Goal: Task Accomplishment & Management: Complete application form

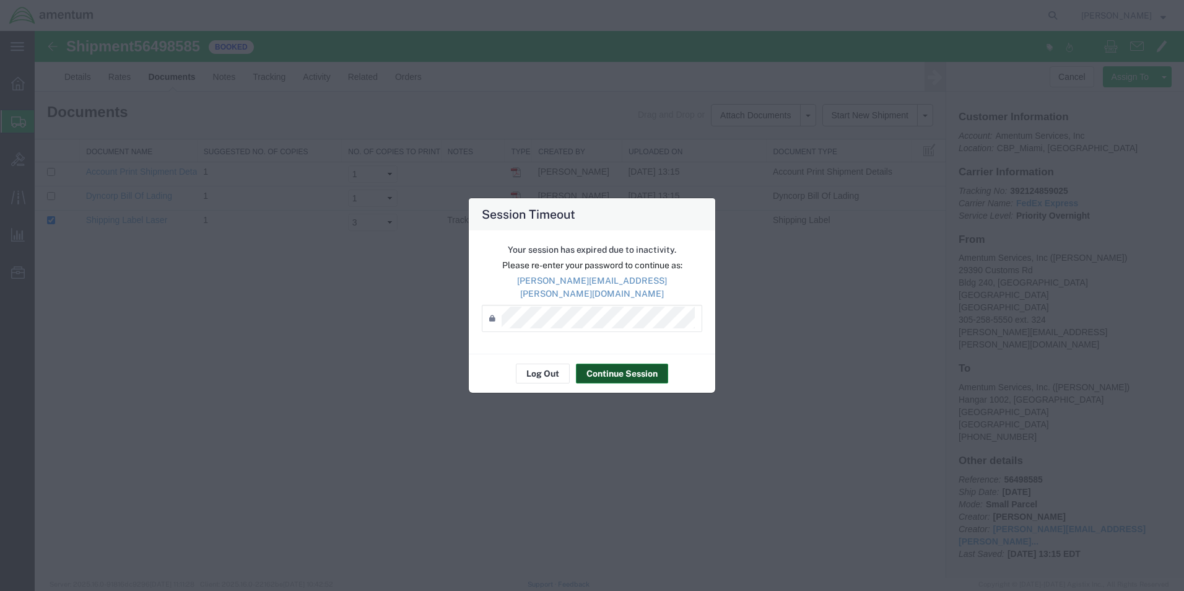
click at [605, 369] on button "Continue Session" at bounding box center [622, 374] width 92 height 20
click at [617, 370] on button "Continue Session" at bounding box center [622, 374] width 92 height 20
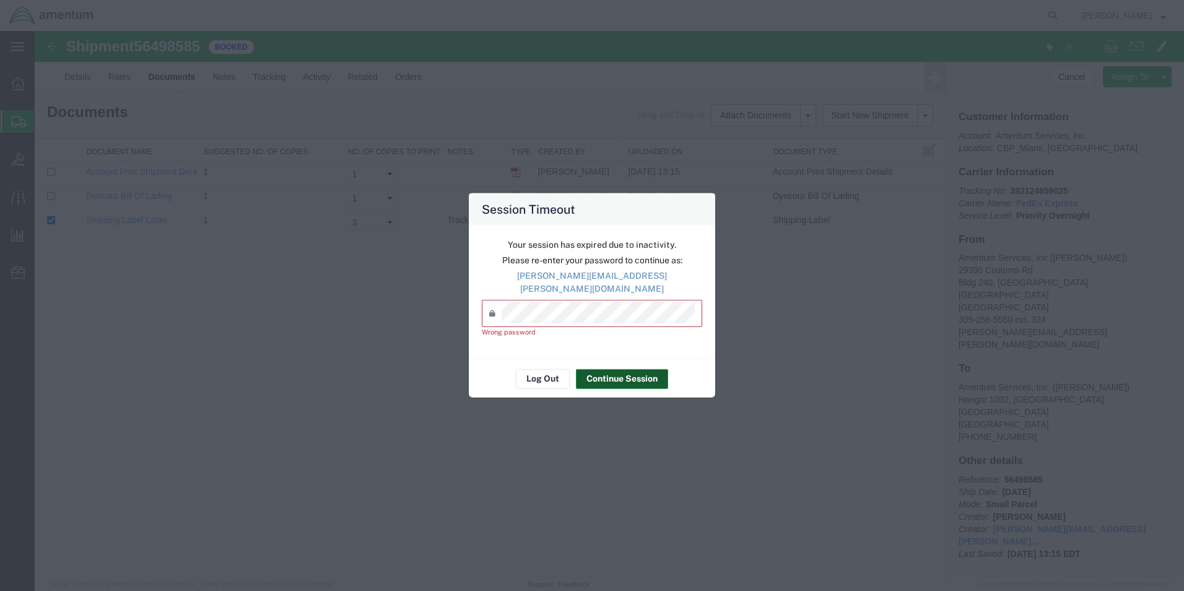
click at [617, 370] on button "Continue Session" at bounding box center [622, 378] width 92 height 20
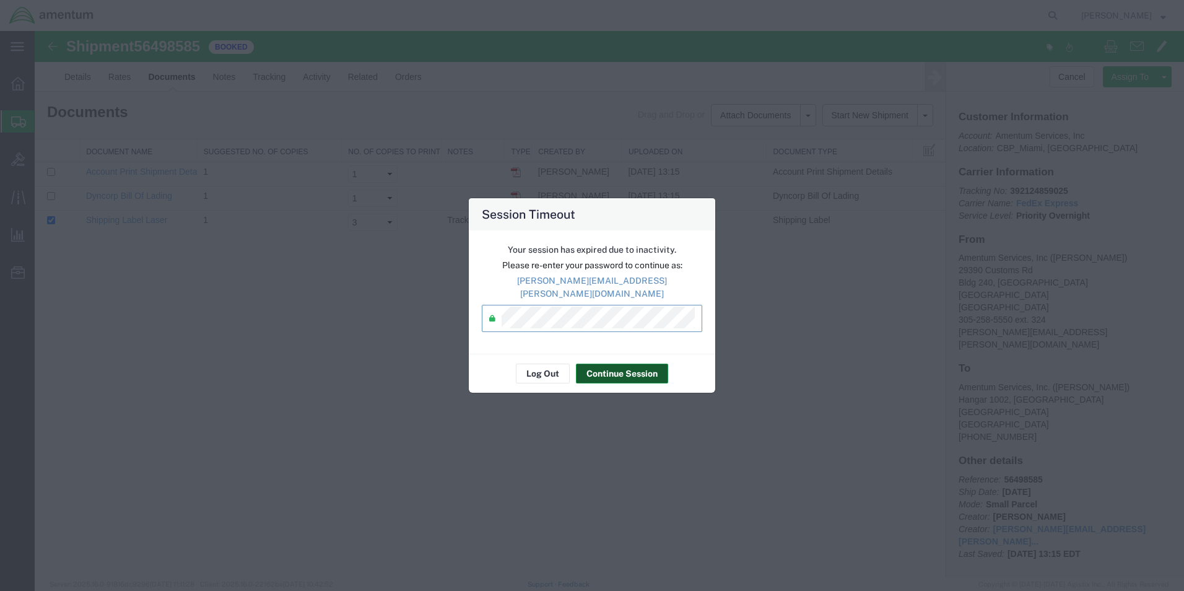
click at [599, 365] on button "Continue Session" at bounding box center [622, 374] width 92 height 20
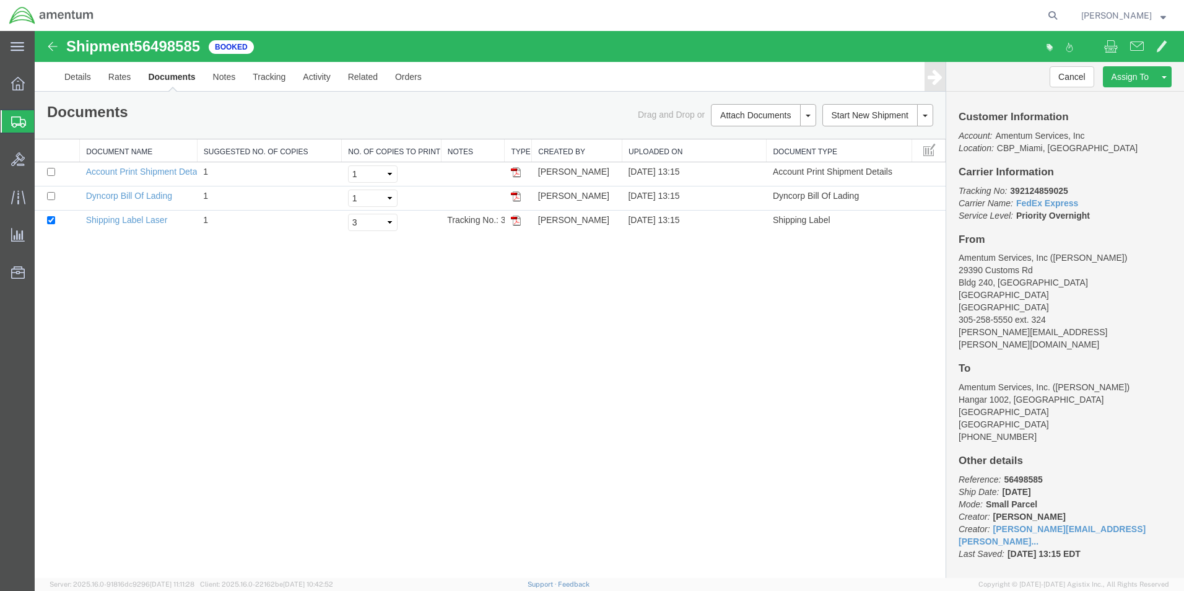
click at [0, 0] on span "Create Shipment" at bounding box center [0, 0] width 0 height 0
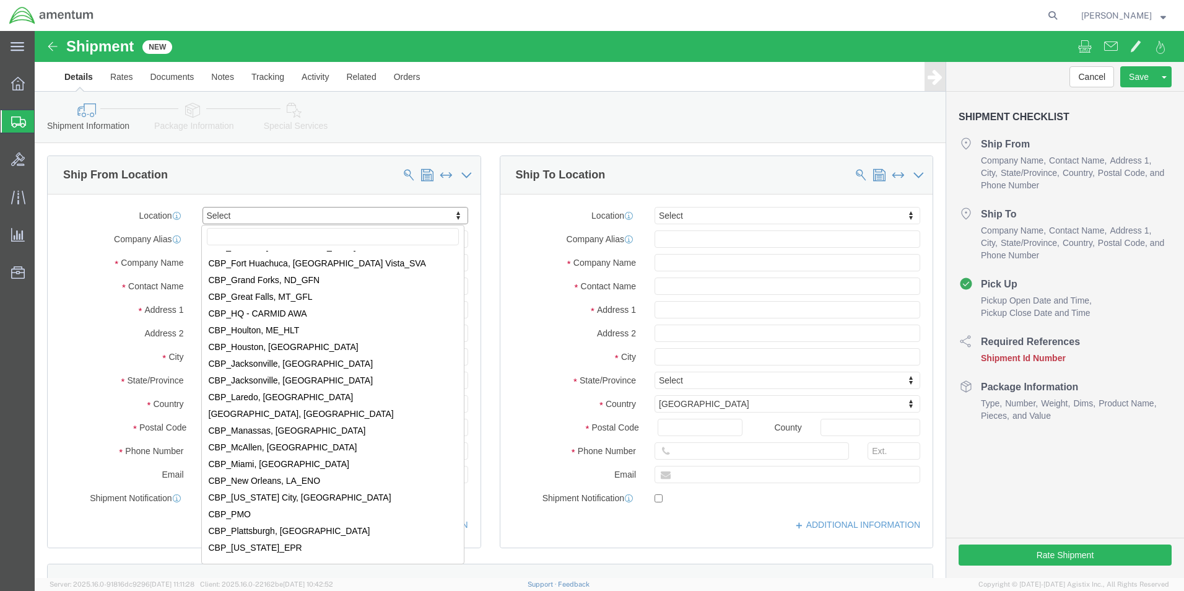
scroll to position [2415, 0]
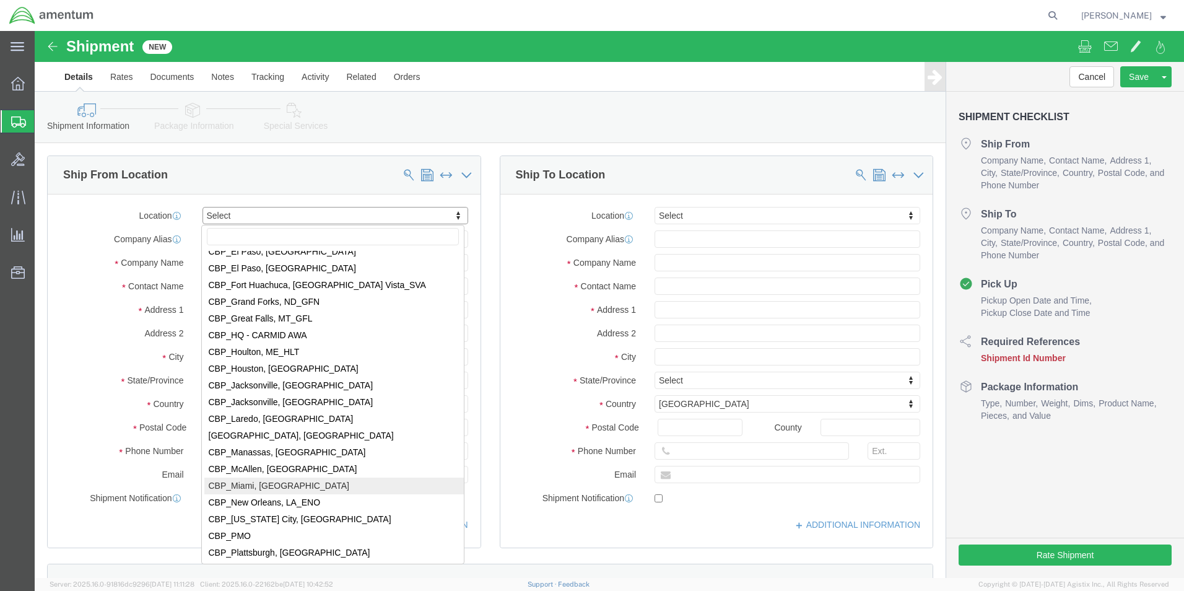
select select "49931"
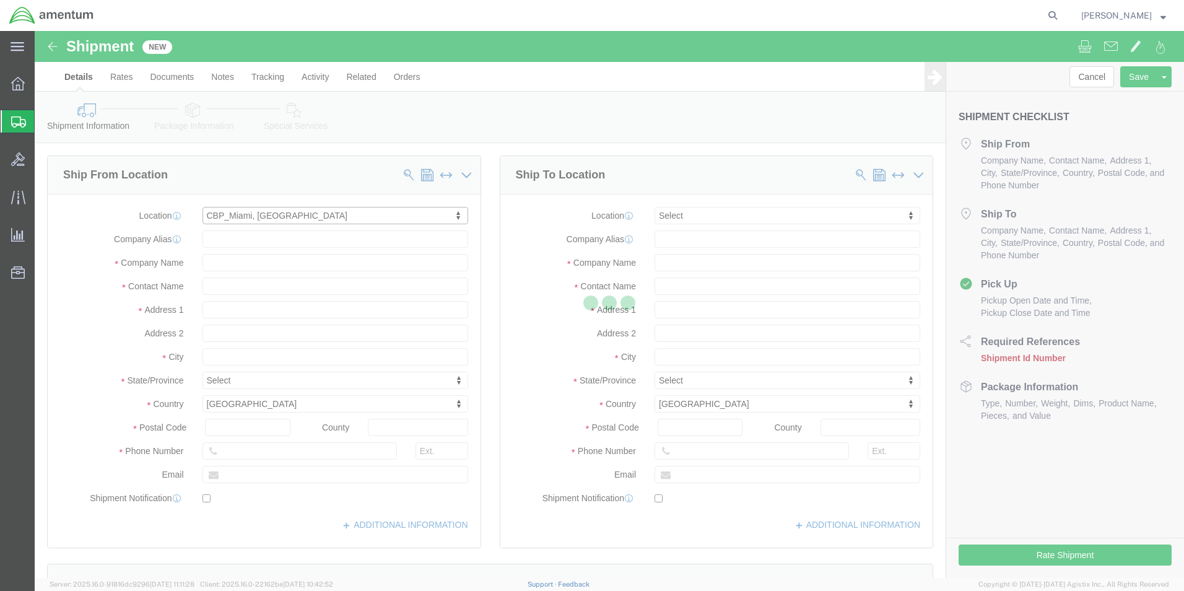
select select "FL"
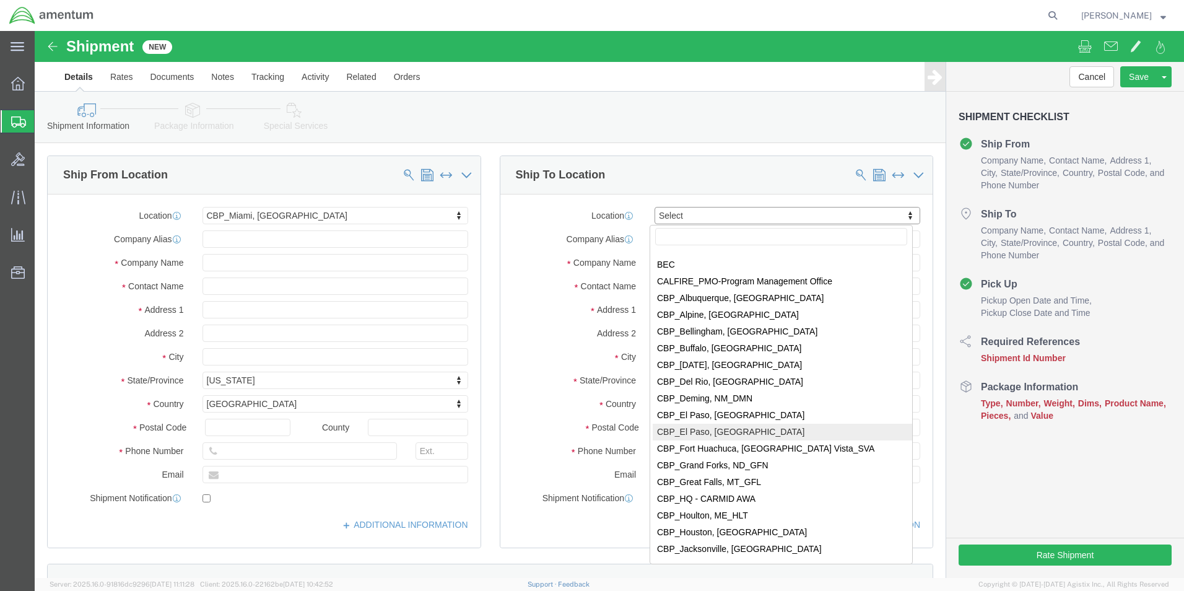
scroll to position [2291, 0]
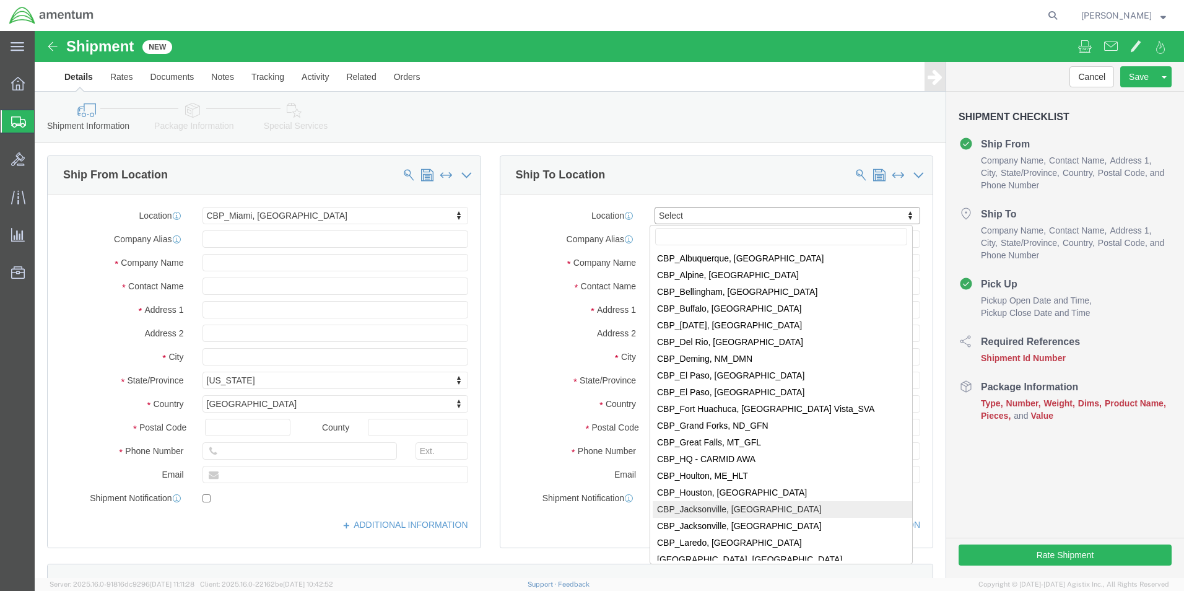
select select "49930"
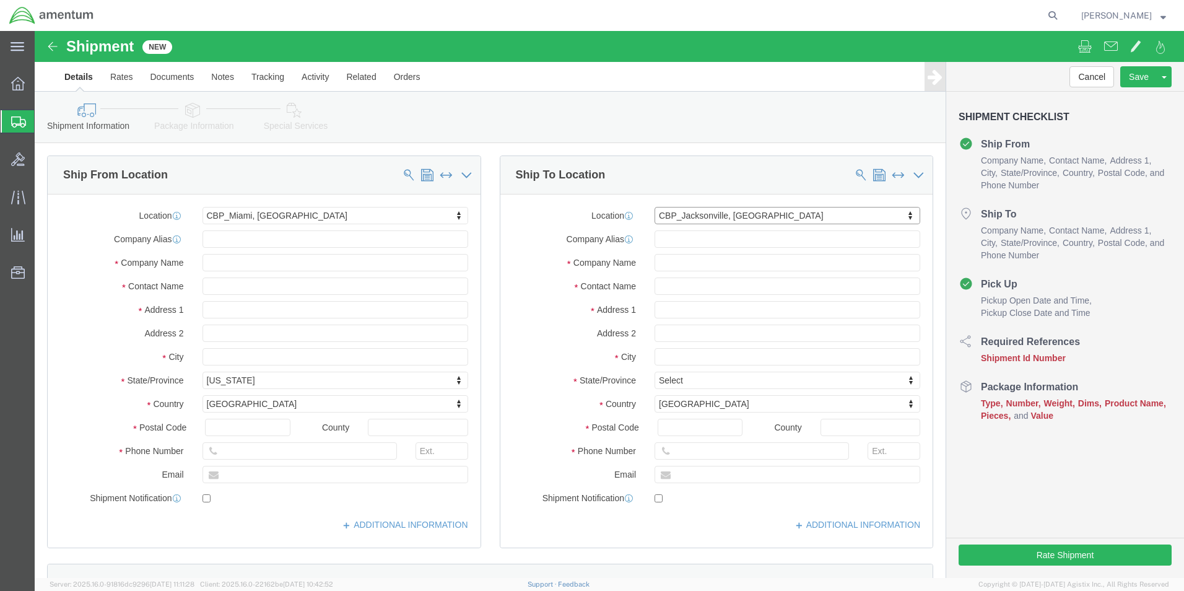
select select "FL"
click input "text"
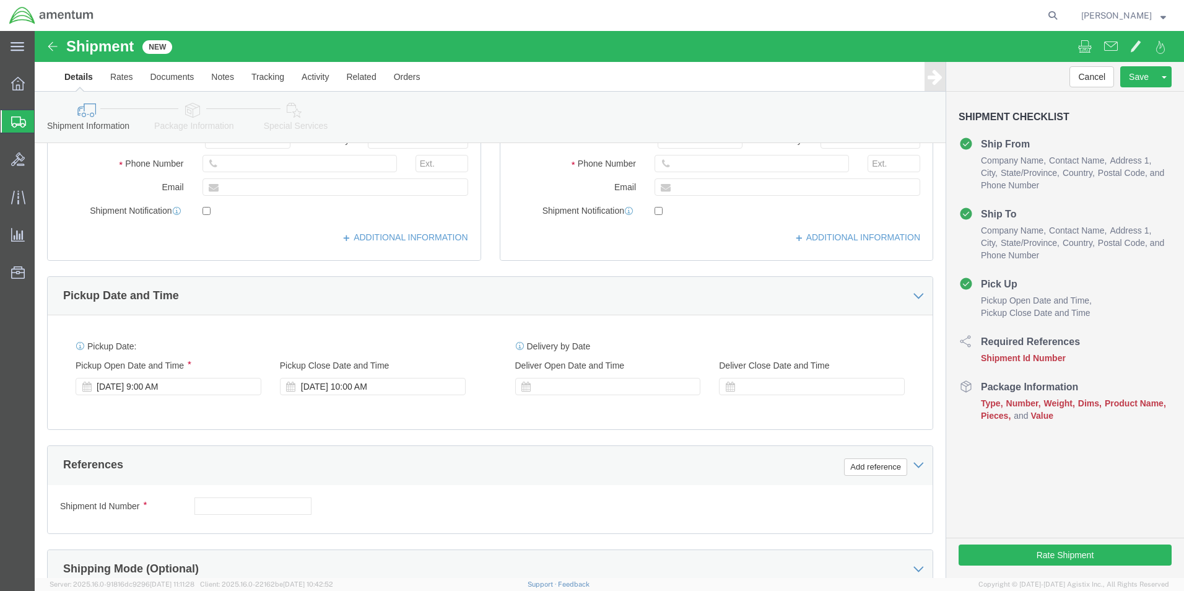
scroll to position [310, 0]
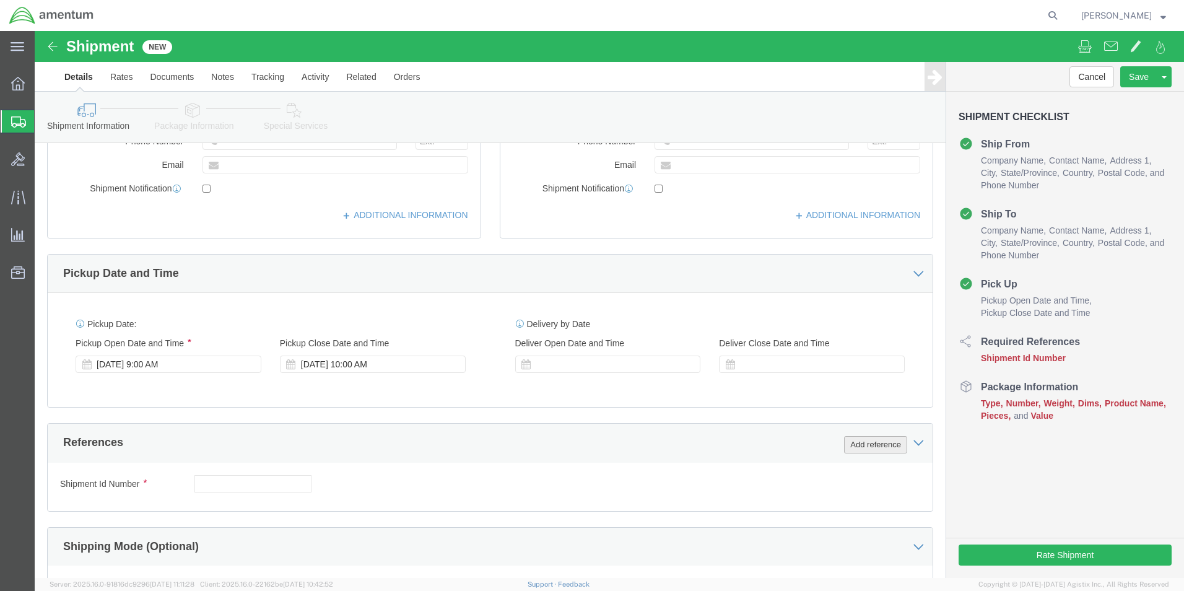
type input "QA DEPT"
click button "Add reference"
click select "Select Account Type Activity ID Airline Appointment Number ASN Batch Request # …"
select select "DEPT"
click select "Select Account Type Activity ID Airline Appointment Number ASN Batch Request # …"
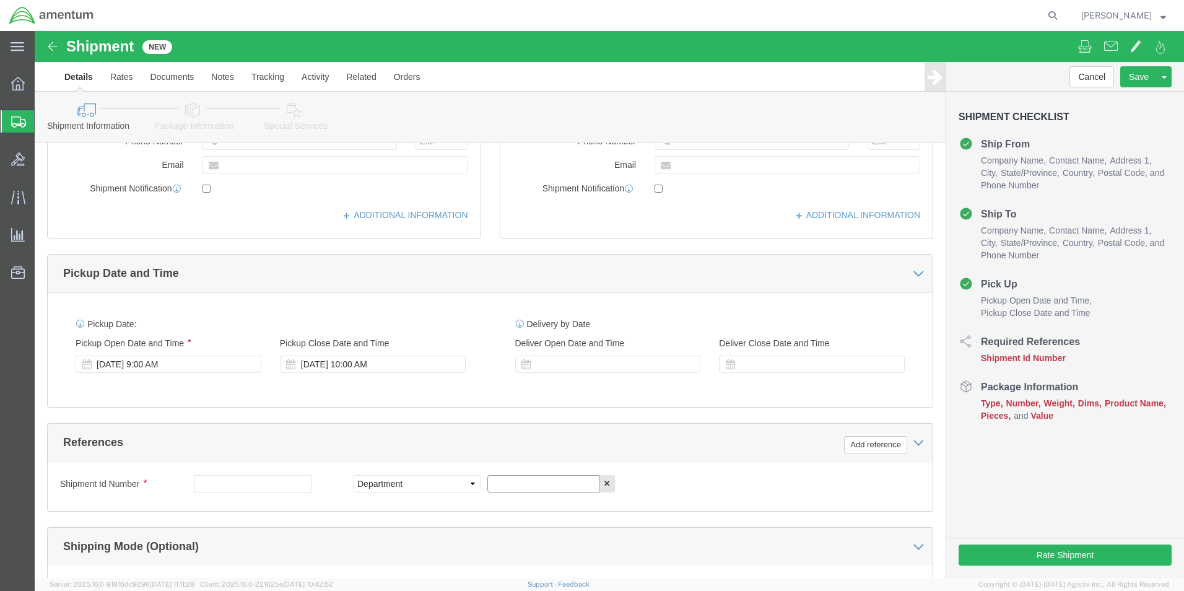
click input "text"
type input "CBP"
click button "Add reference"
click select "Select Account Type Activity ID Airline Appointment Number ASN Batch Request # …"
select select "CUSTREF"
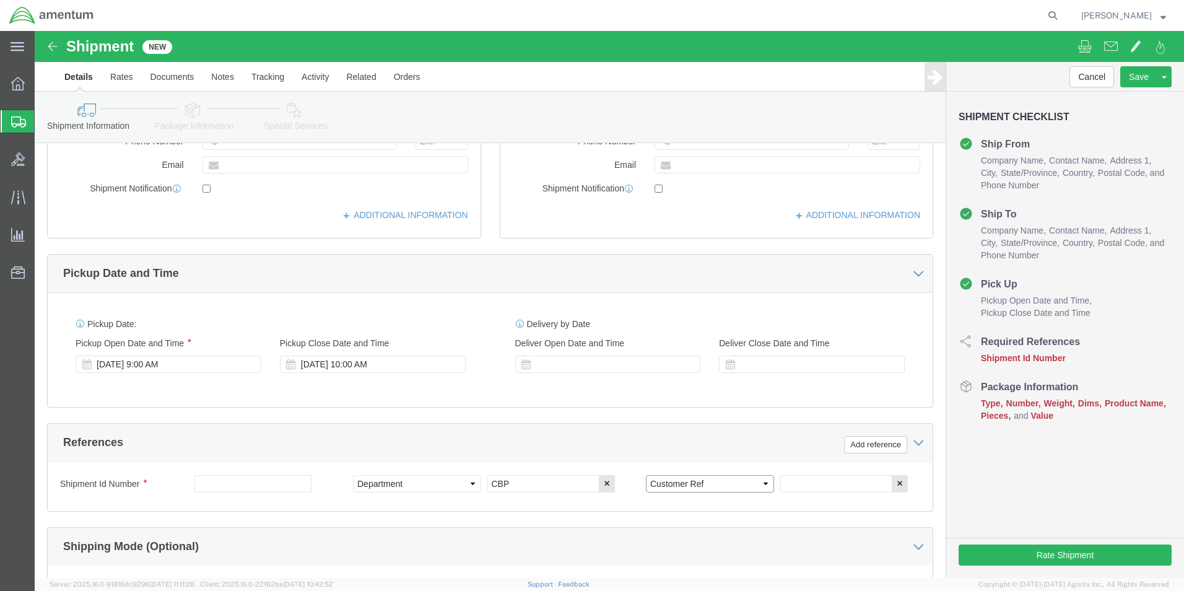
click select "Select Account Type Activity ID Airline Appointment Number ASN Batch Request # …"
click input "text"
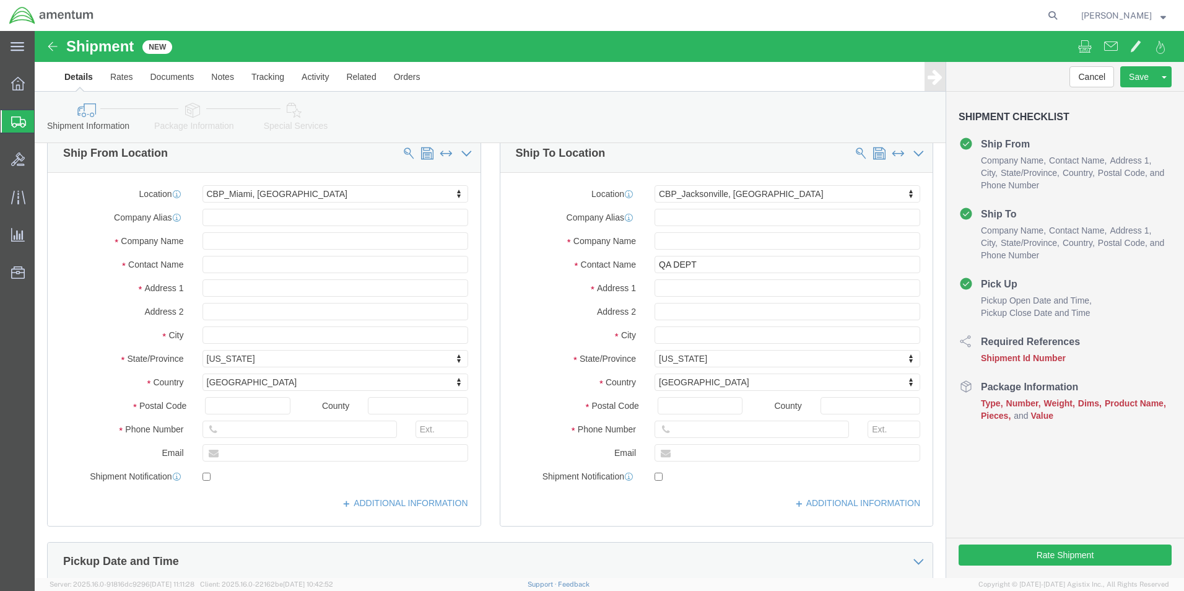
scroll to position [0, 0]
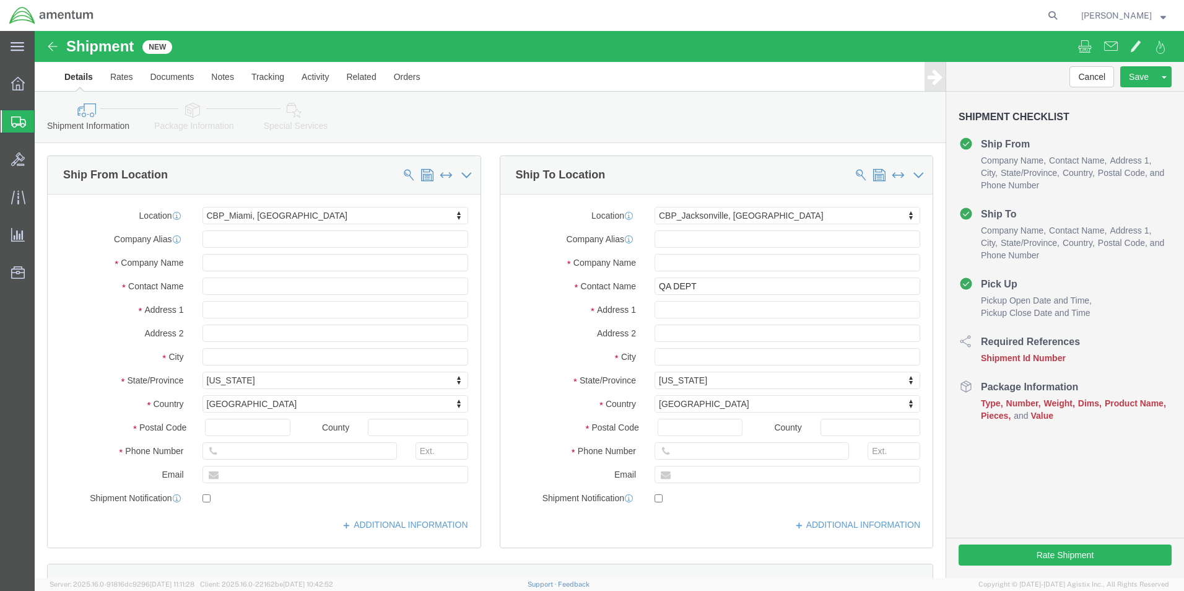
type input "A/C 162G LOG BOOKS"
click input "QA DEPT"
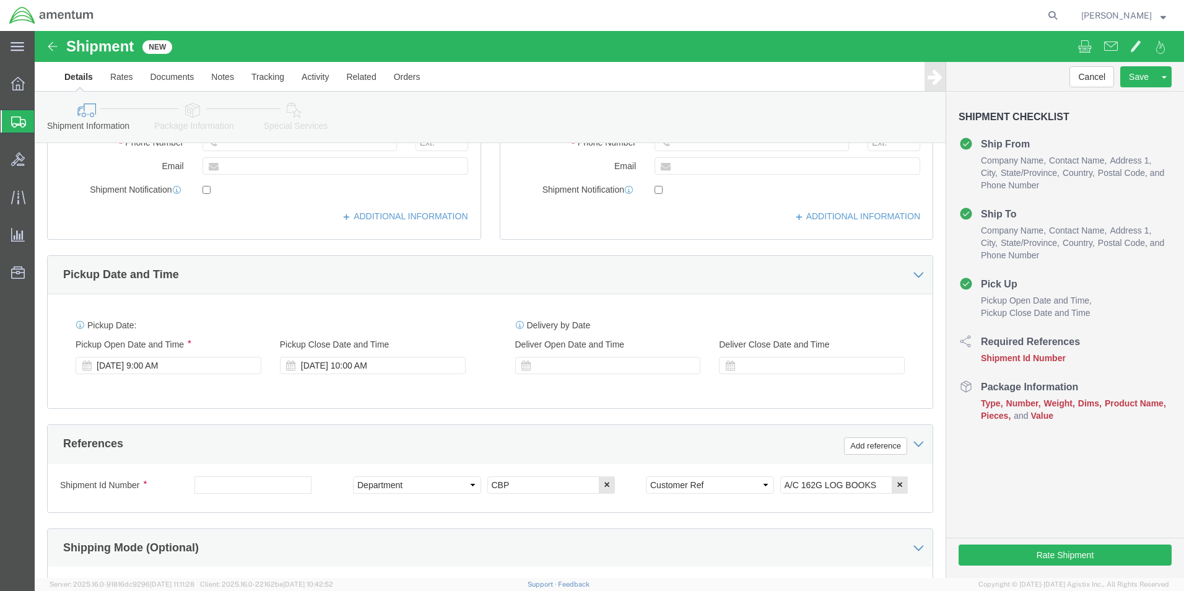
scroll to position [310, 0]
type input "QA DEPT [PERSON_NAME]"
click button "Add reference"
click select "Select Account Type Activity ID Airline Appointment Number ASN Batch Request # …"
select select "PROJNUM"
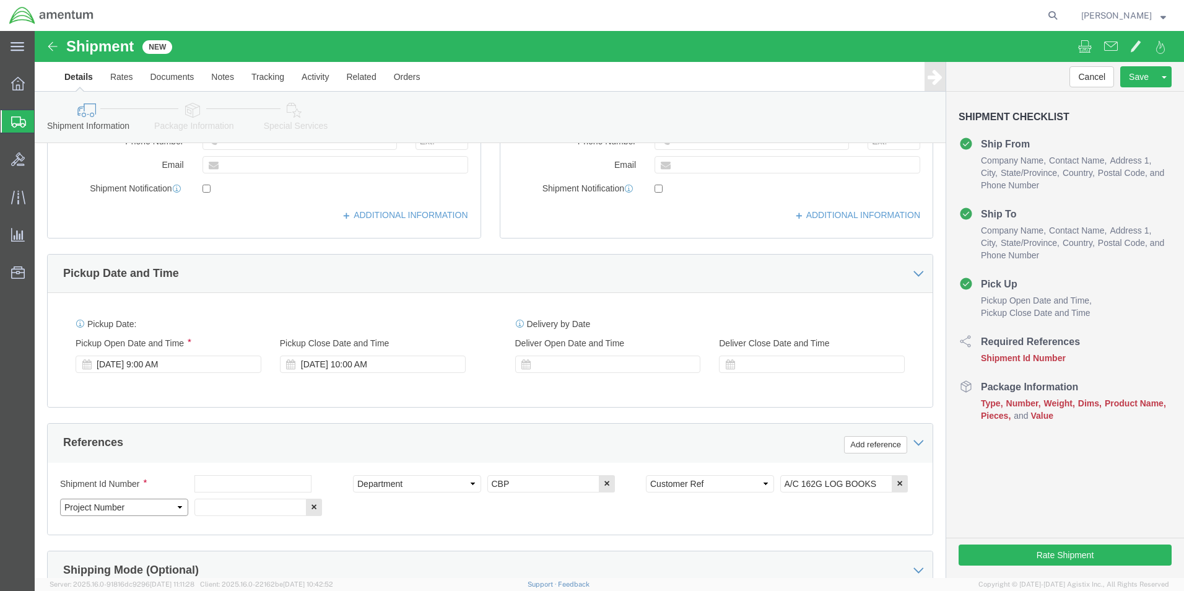
click select "Select Account Type Activity ID Airline Appointment Number ASN Batch Request # …"
click input "text"
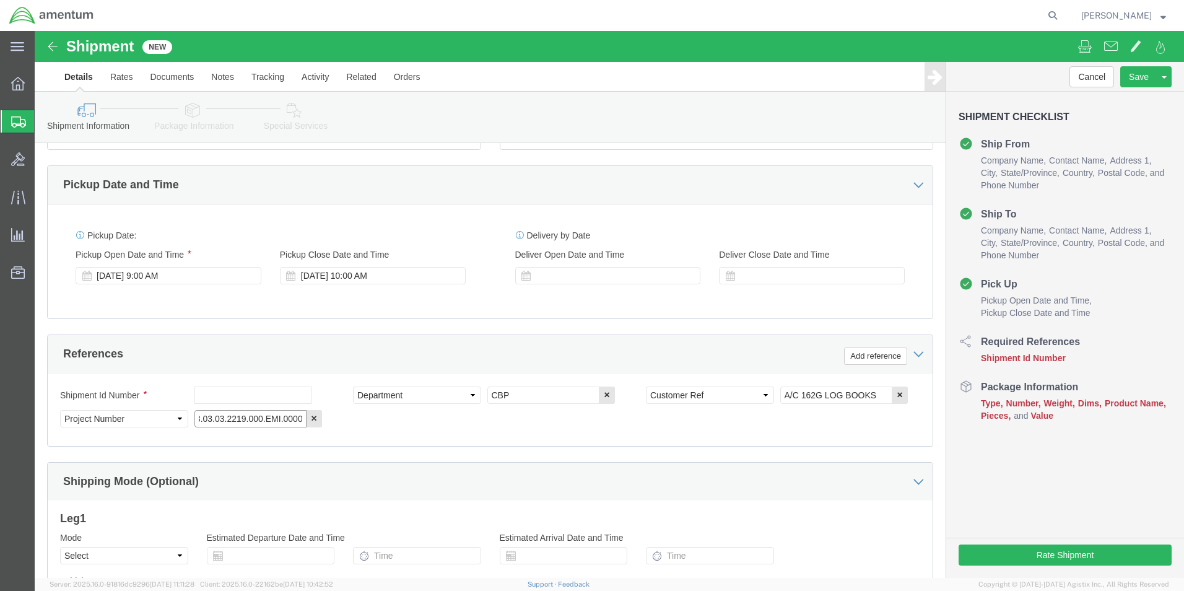
scroll to position [495, 0]
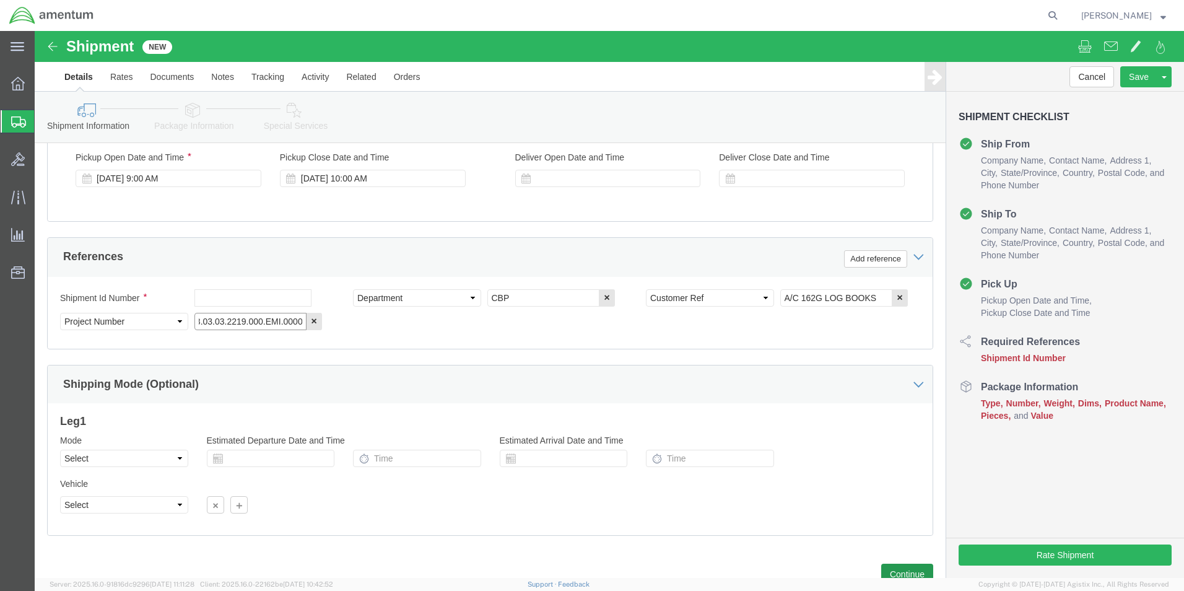
type input "6118.03.03.2219.000.EMI.0000"
click button "Continue"
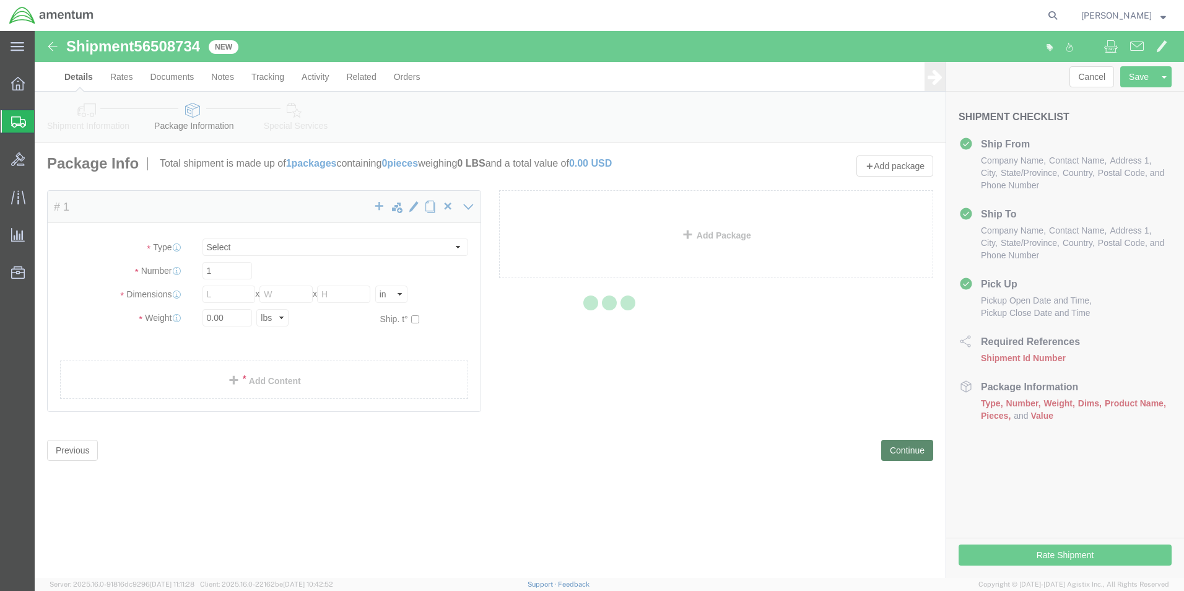
select select "CBOX"
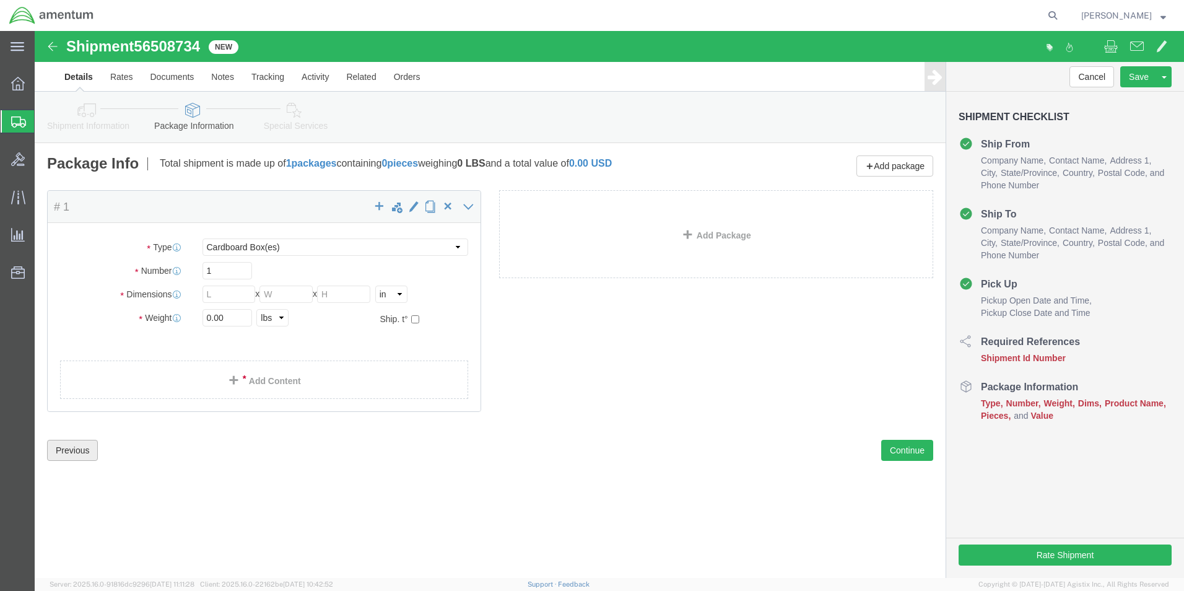
click button "Previous"
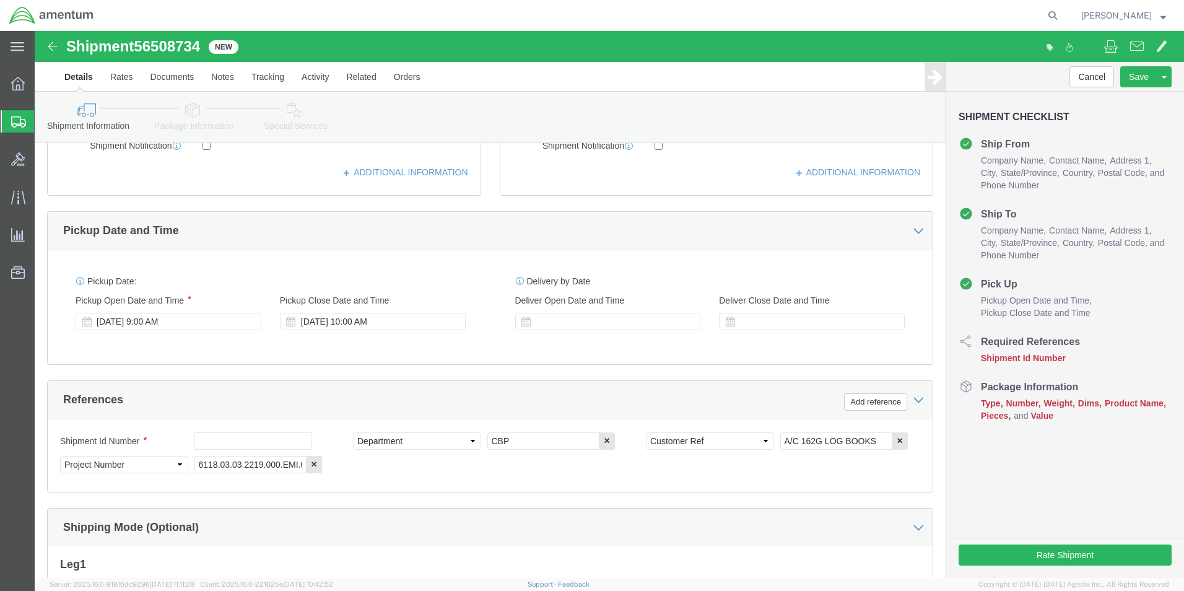
scroll to position [372, 0]
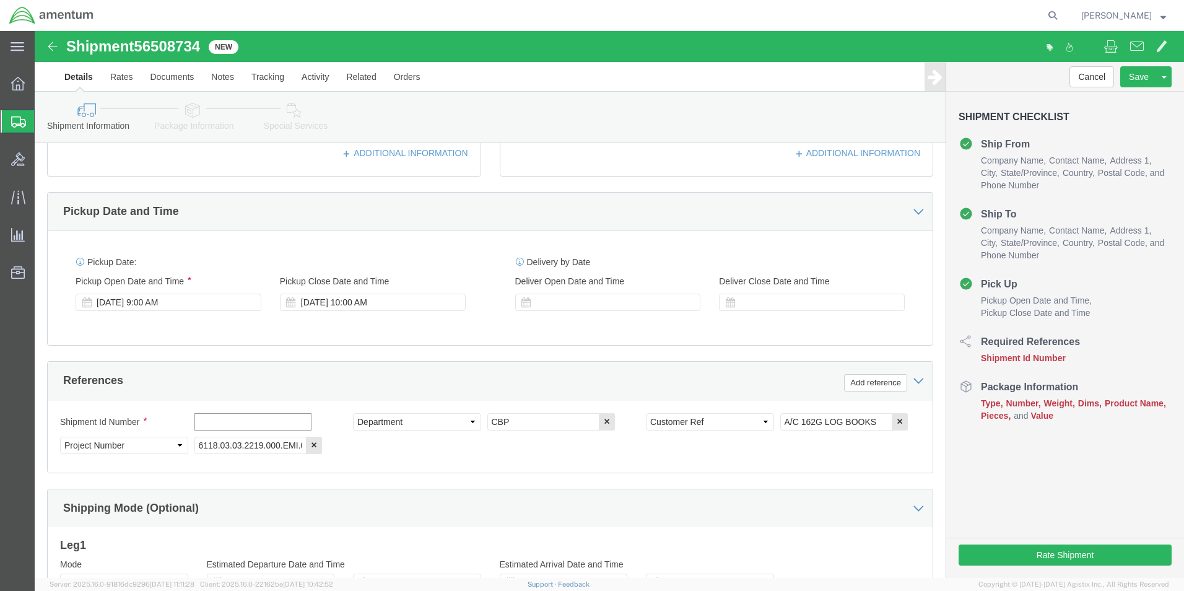
click input "text"
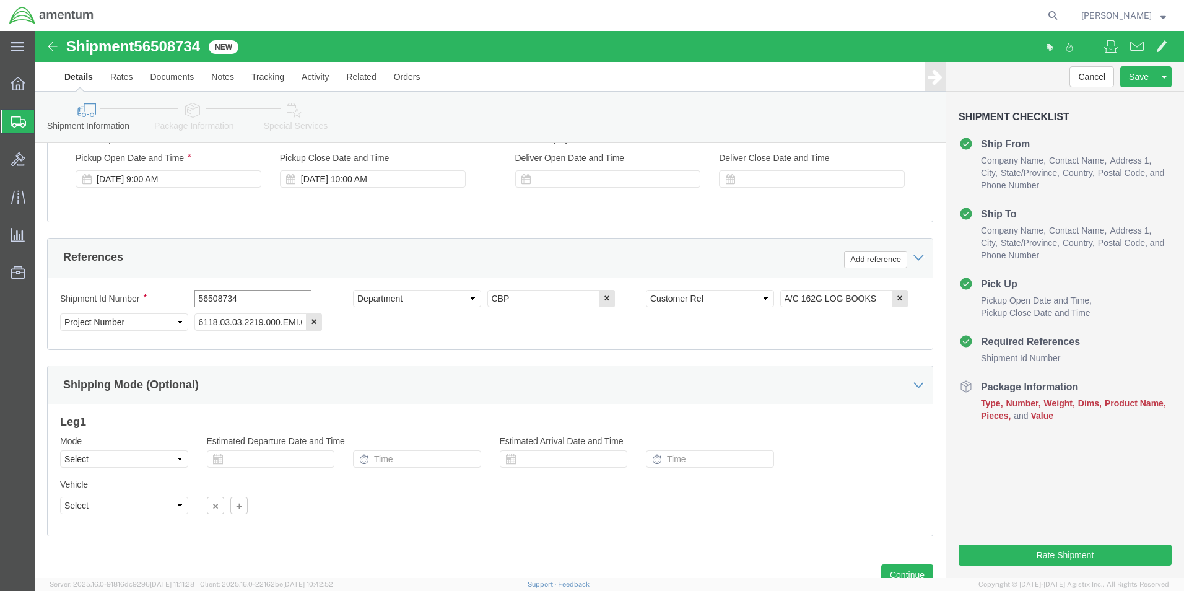
scroll to position [495, 0]
type input "56508734"
click button "Continue"
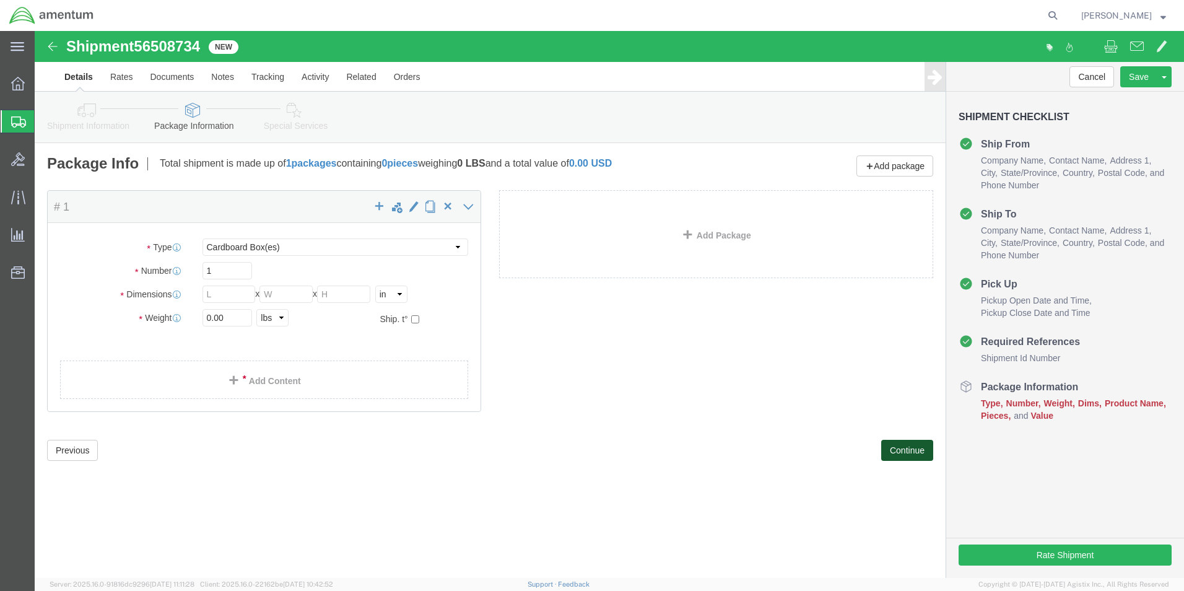
scroll to position [0, 0]
click input "text"
type input "15"
click input "text"
type input "15"
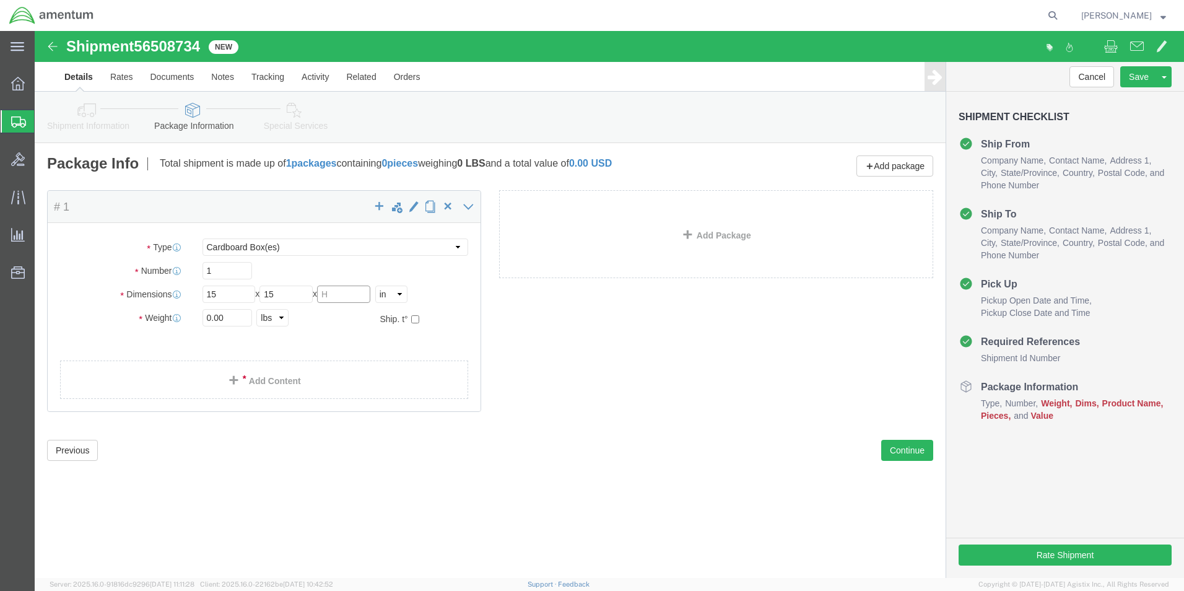
click input "text"
type input "8"
click input "0.00"
type input "10.00"
click span
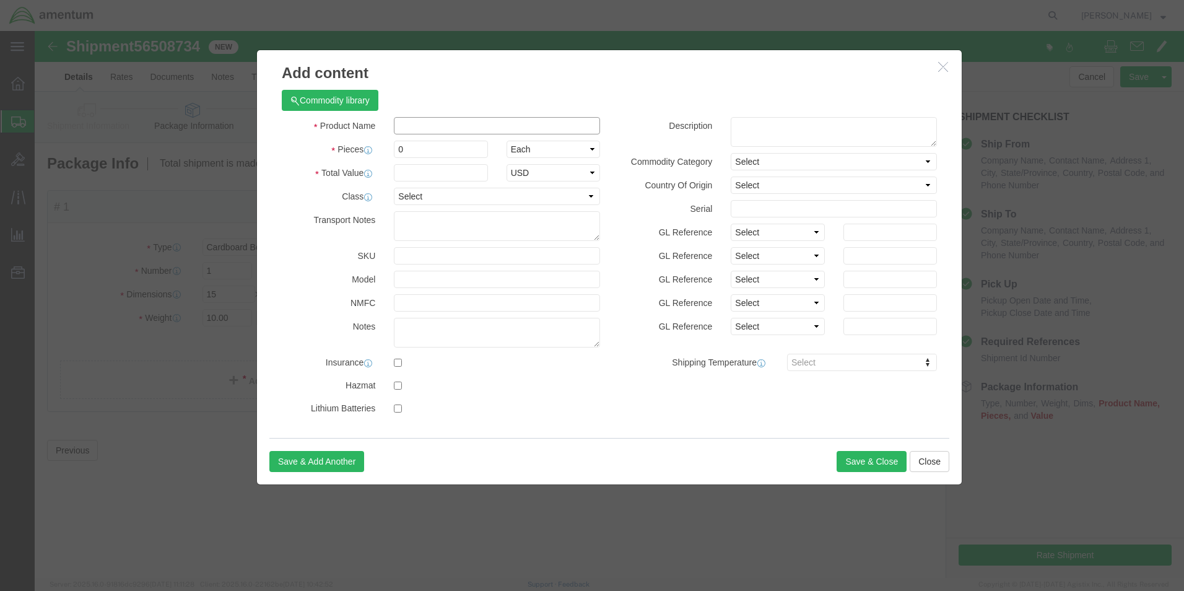
click input "text"
type input "A/C LOG BOOKS 162G"
click input "0"
type input "8"
click input "text"
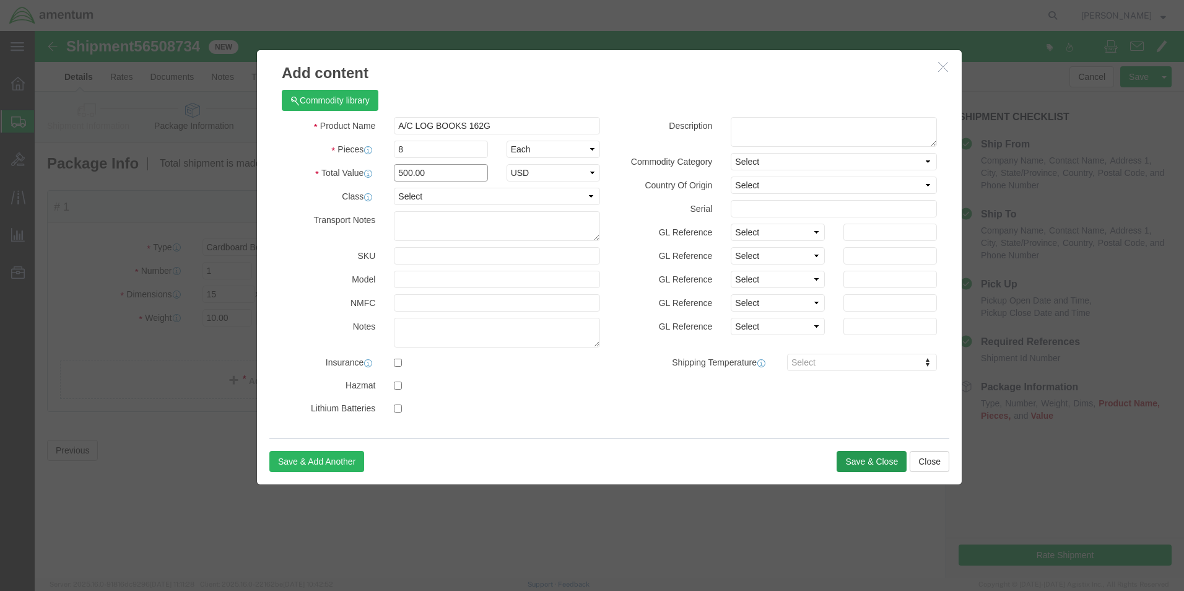
type input "500.00"
click button "Save & Close"
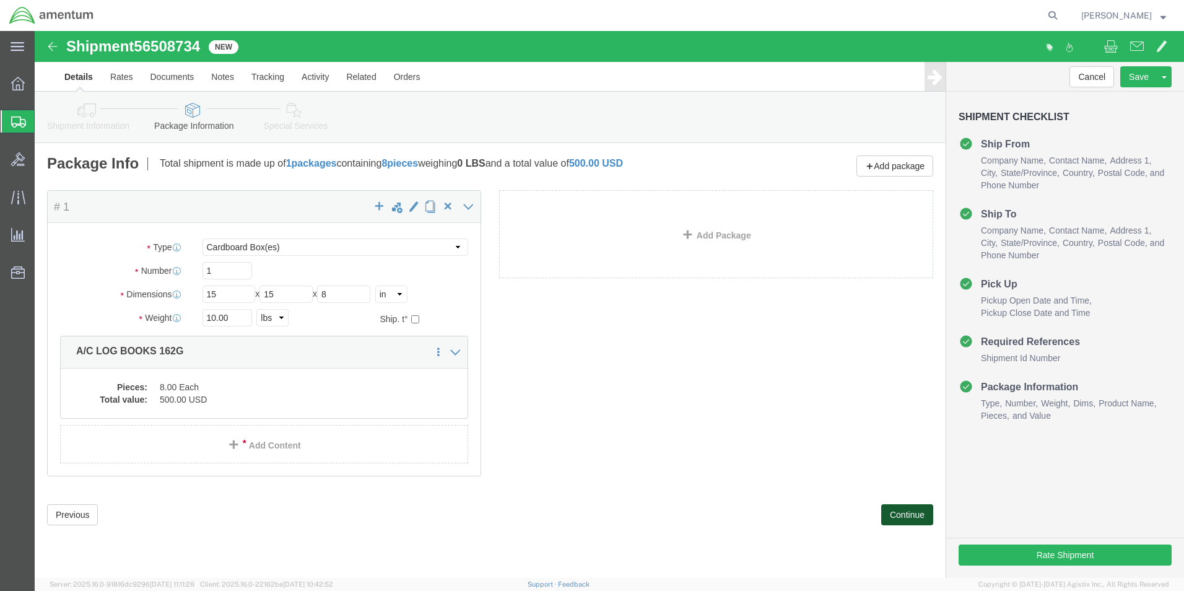
click button "Continue"
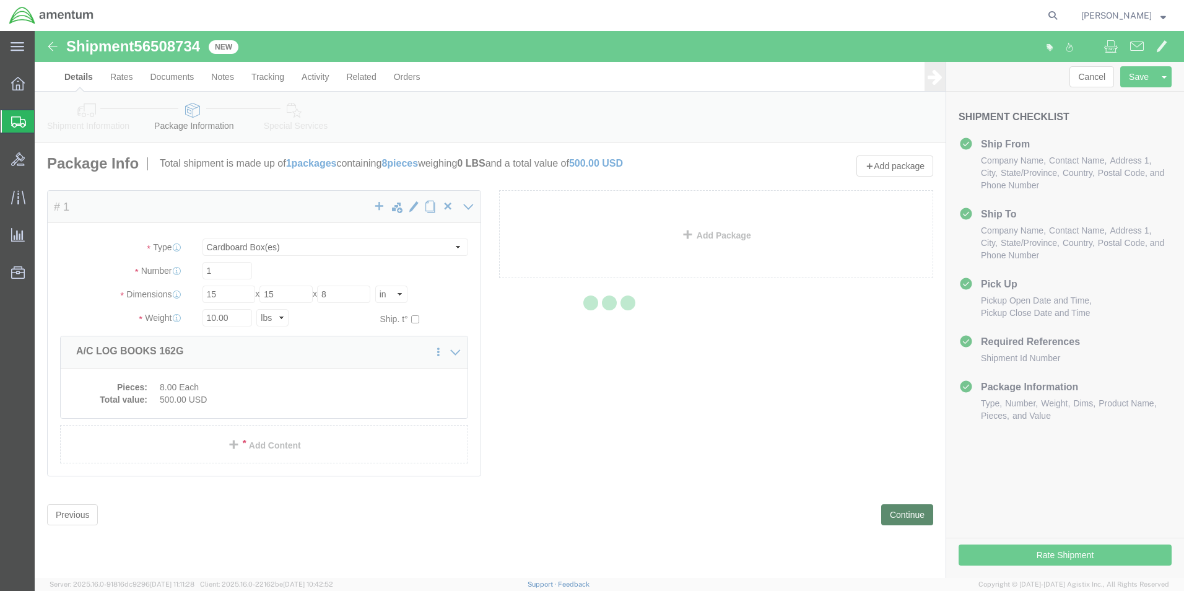
select select
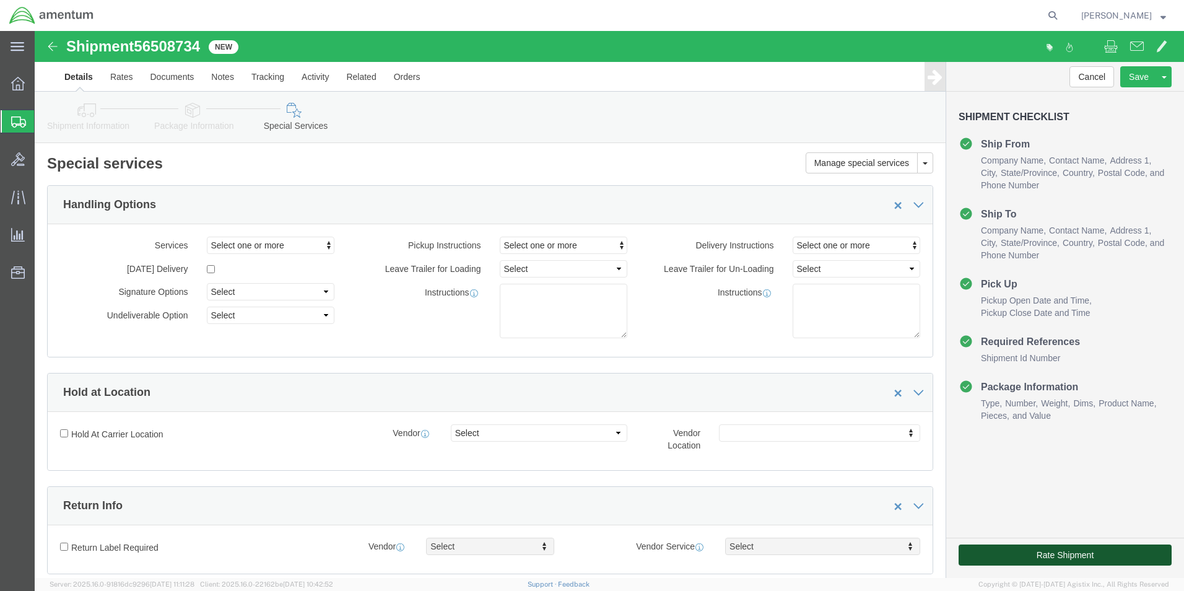
click button "Rate Shipment"
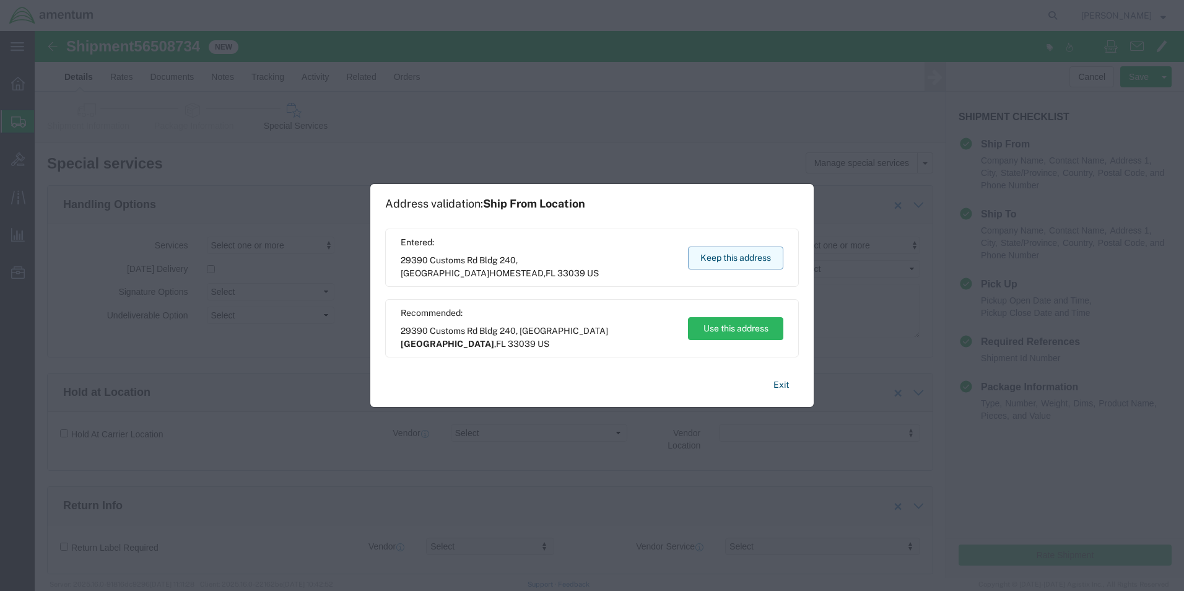
click at [713, 259] on button "Keep this address" at bounding box center [735, 257] width 95 height 23
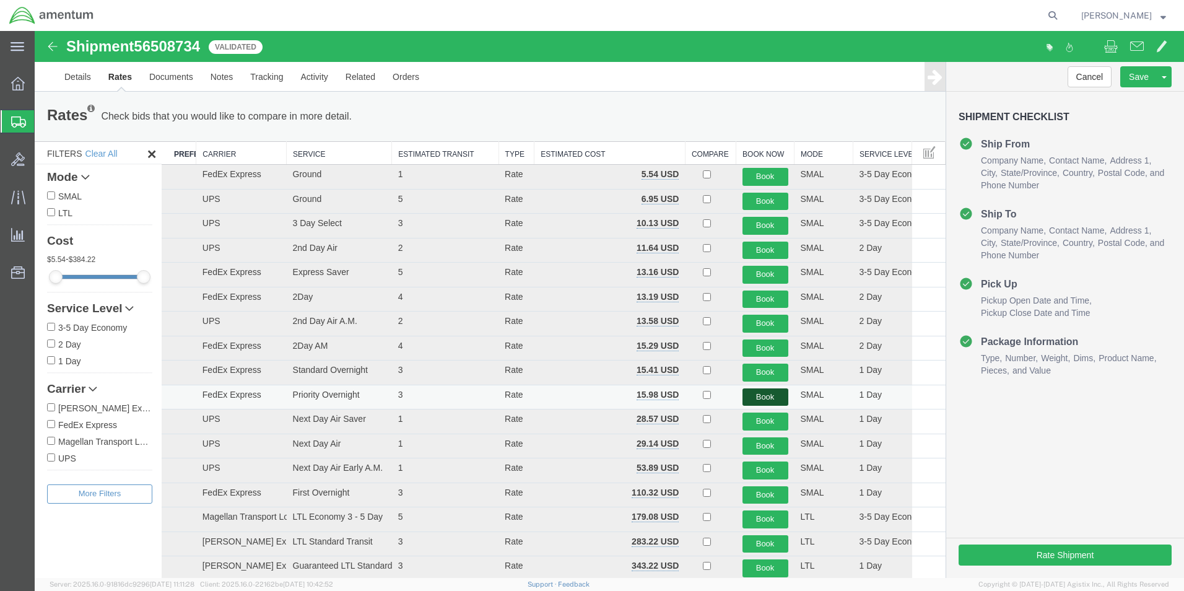
click at [765, 401] on button "Book" at bounding box center [766, 397] width 46 height 18
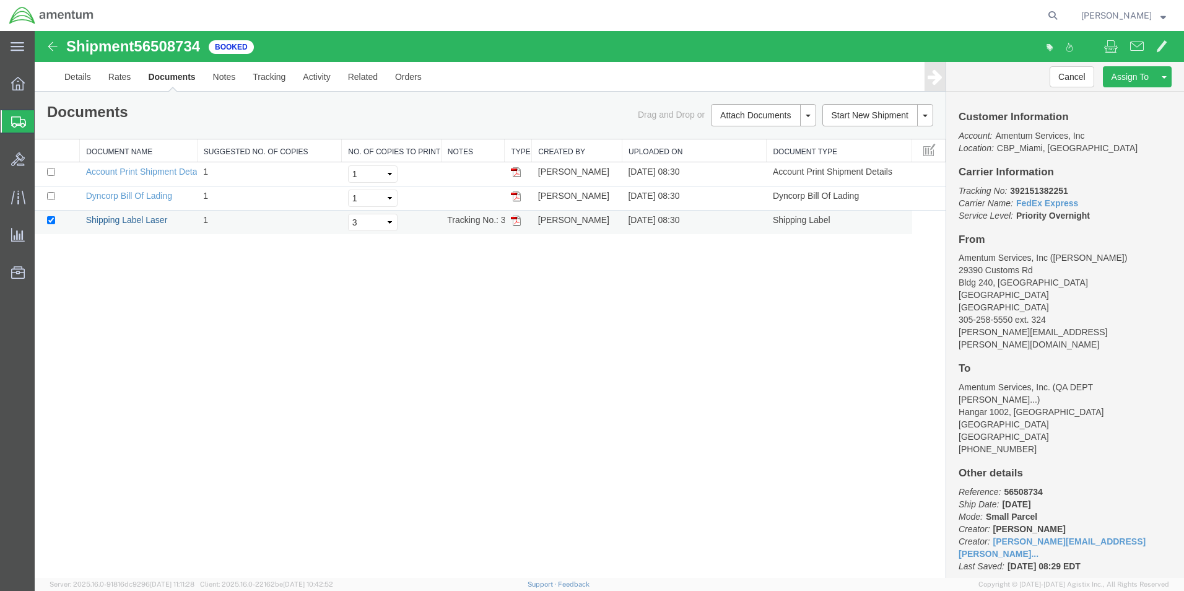
drag, startPoint x: 150, startPoint y: 219, endPoint x: 149, endPoint y: 229, distance: 10.6
click at [150, 219] on link "Shipping Label Laser" at bounding box center [127, 220] width 82 height 10
click at [0, 0] on span "Create Shipment" at bounding box center [0, 0] width 0 height 0
